Goal: Navigation & Orientation: Go to known website

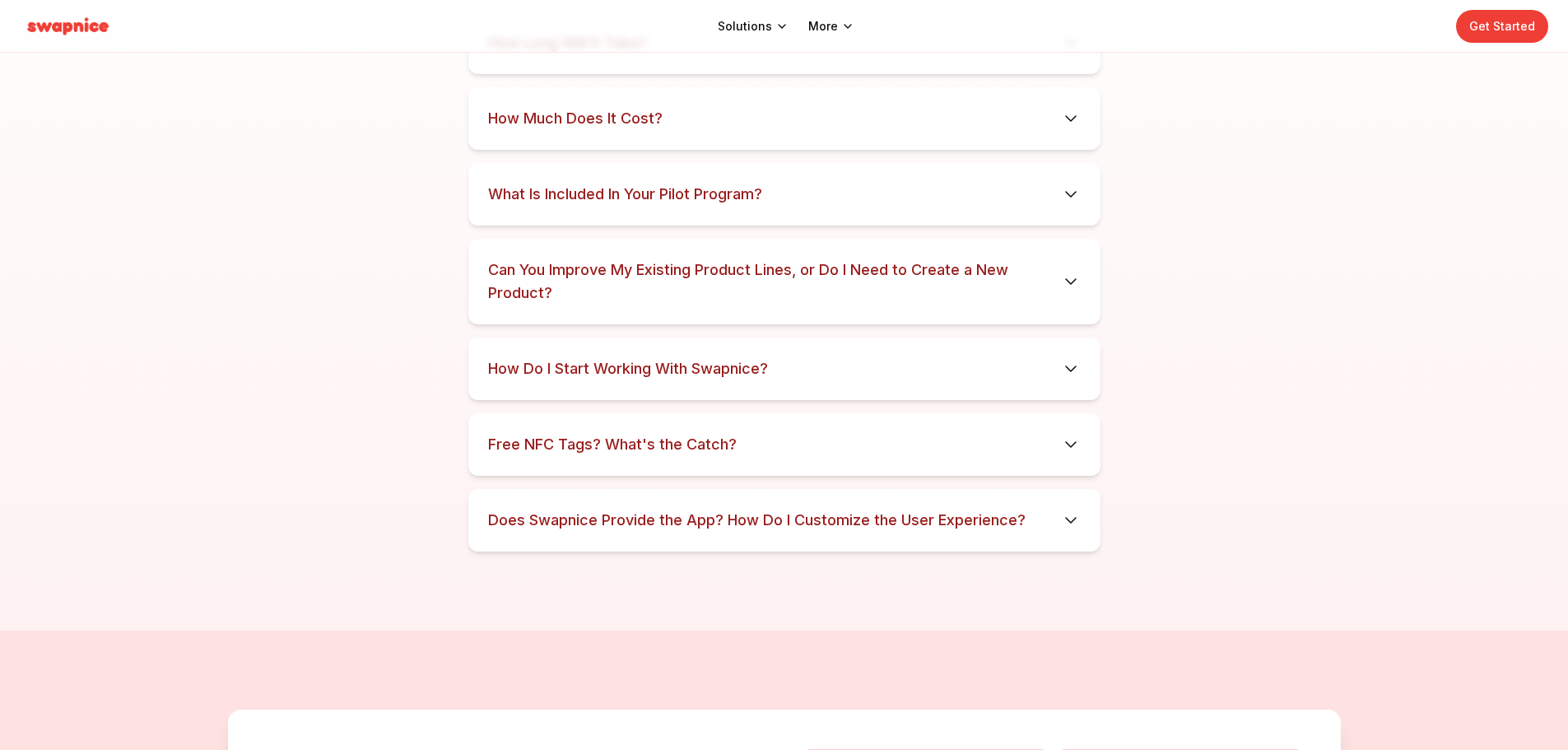
scroll to position [8401, 0]
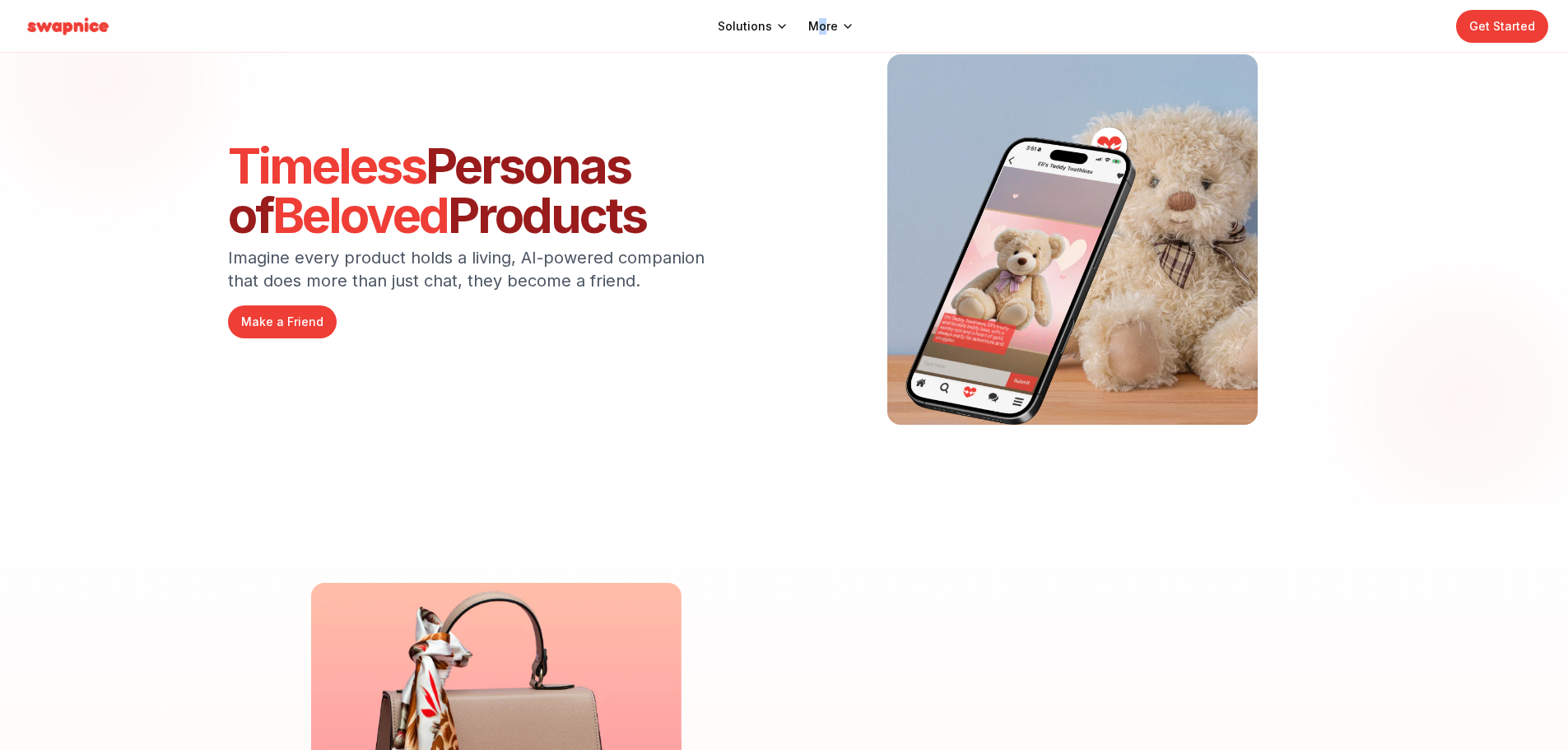
scroll to position [3127, 0]
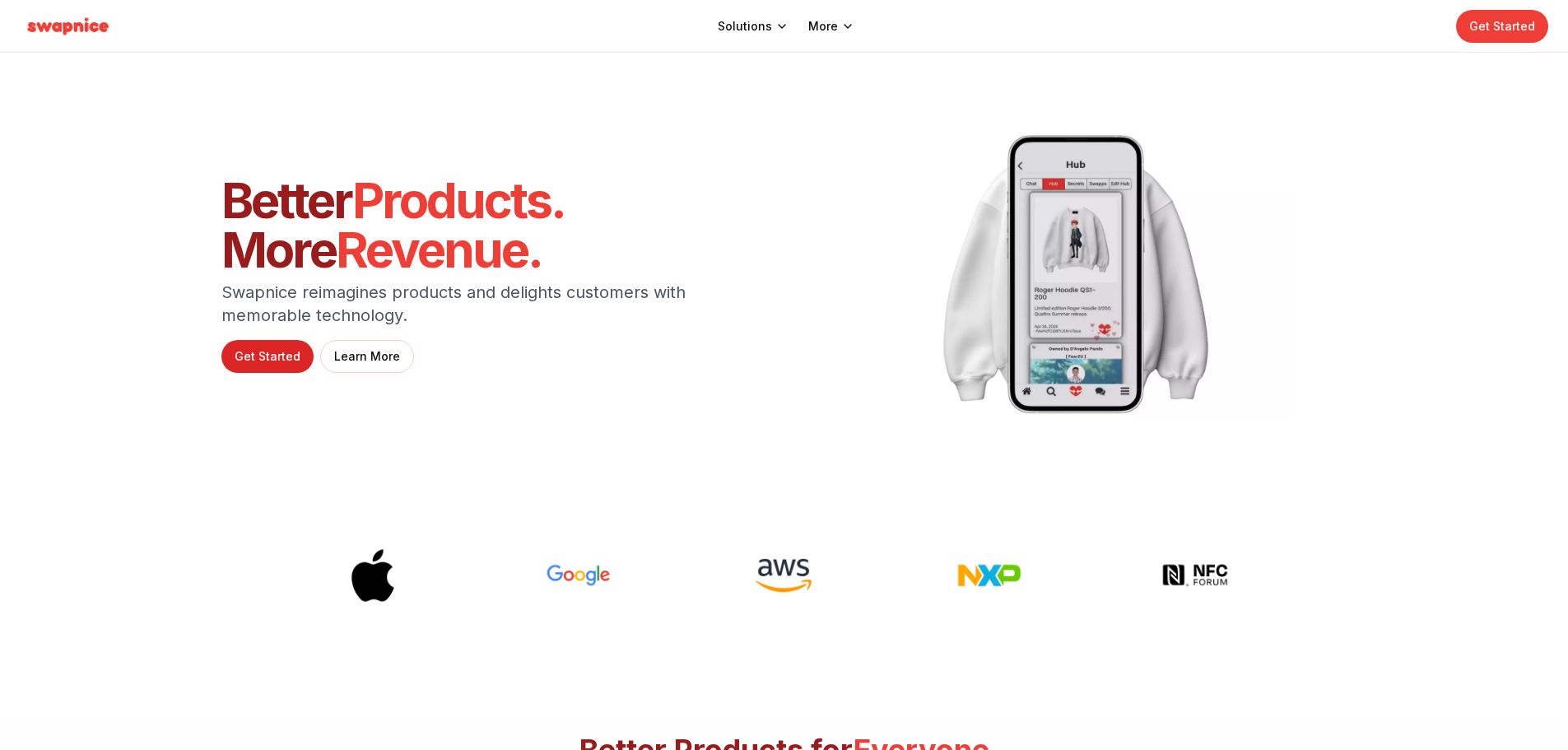
click at [263, 349] on link "Get Started" at bounding box center [268, 355] width 92 height 33
